Goal: Check status

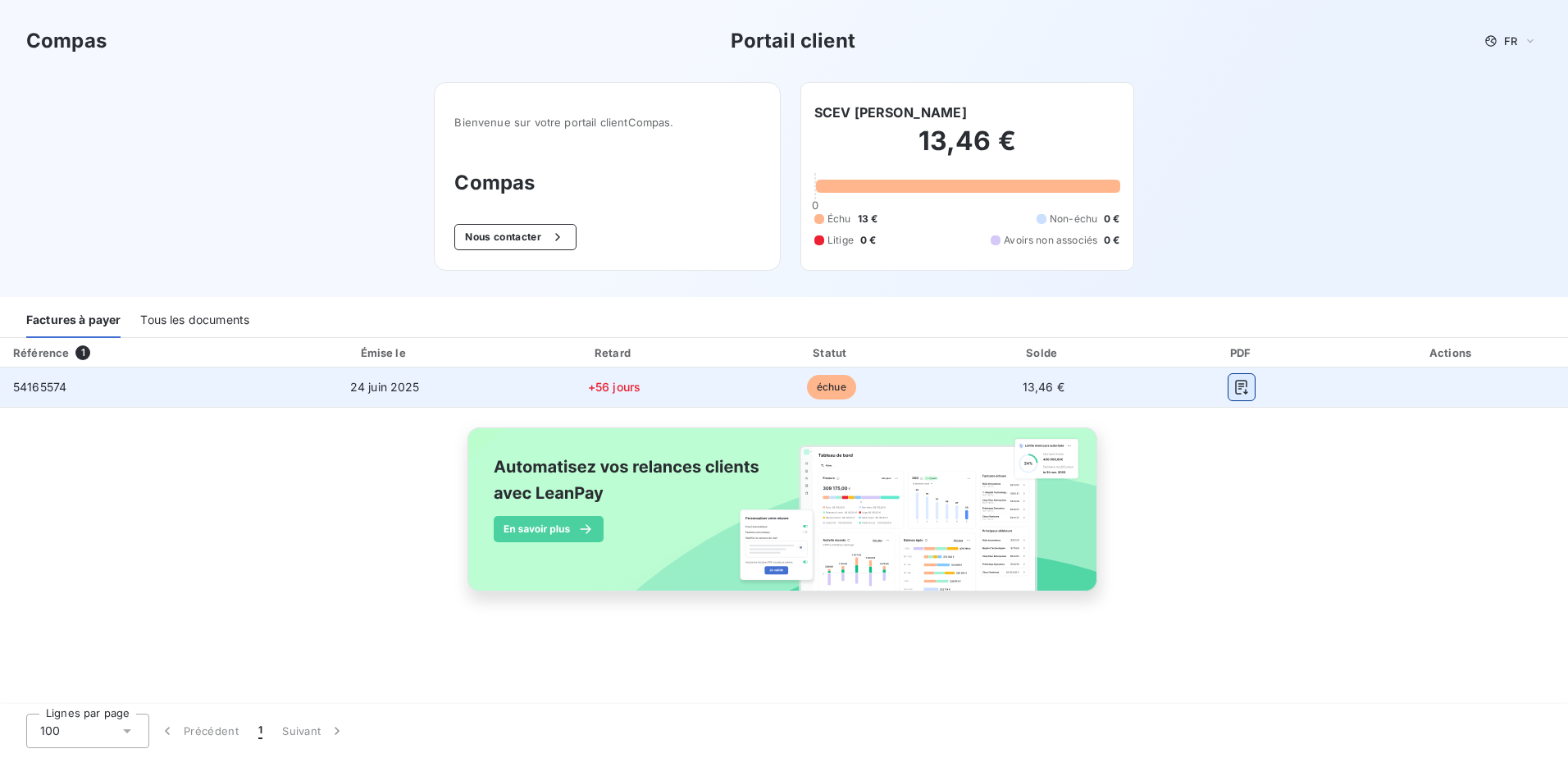
click at [1242, 391] on icon "button" at bounding box center [1241, 387] width 16 height 16
